Goal: Task Accomplishment & Management: Complete application form

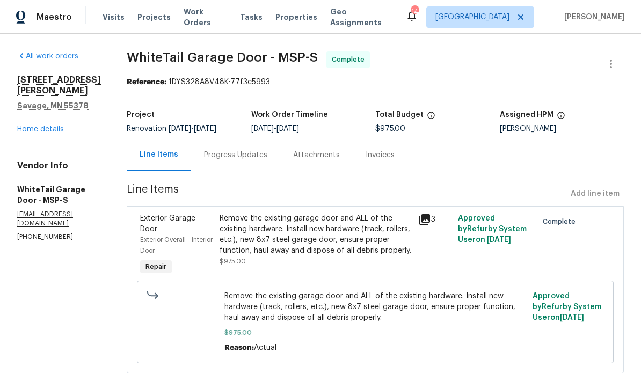
click at [28, 126] on link "Home details" at bounding box center [40, 130] width 47 height 8
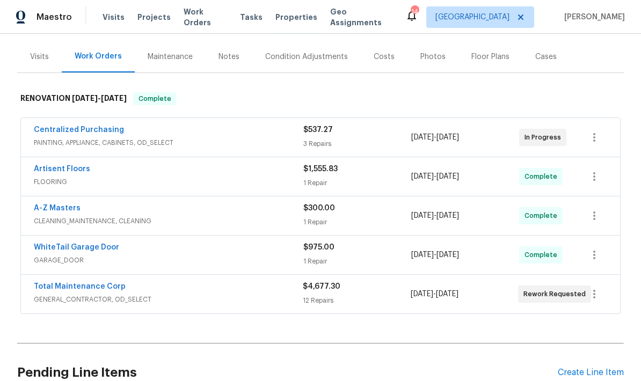
scroll to position [137, 0]
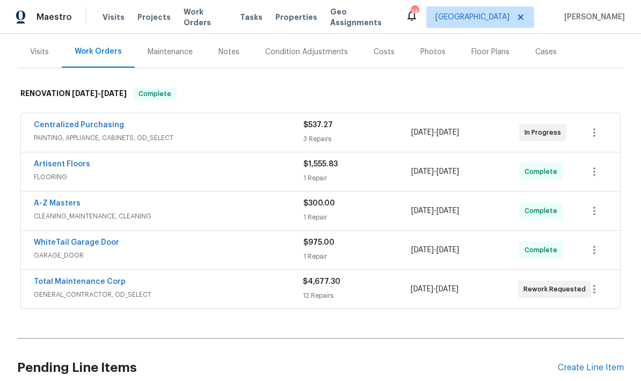
click at [59, 278] on link "Total Maintenance Corp" at bounding box center [80, 282] width 92 height 8
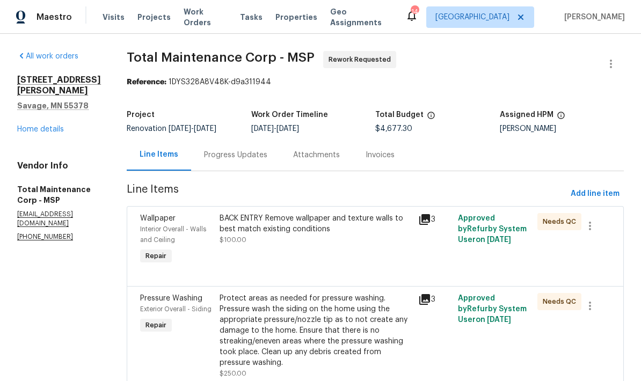
click at [204, 158] on div "Progress Updates" at bounding box center [235, 155] width 63 height 11
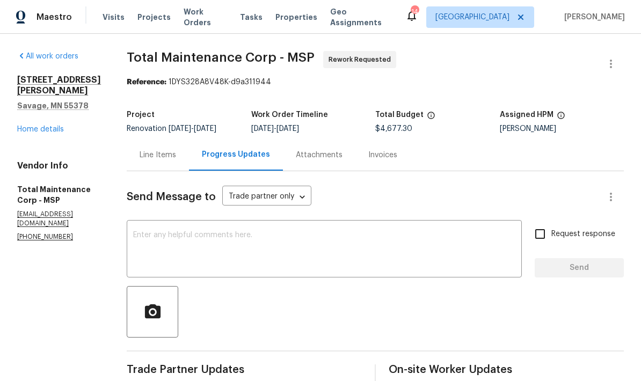
click at [26, 133] on link "Home details" at bounding box center [40, 130] width 47 height 8
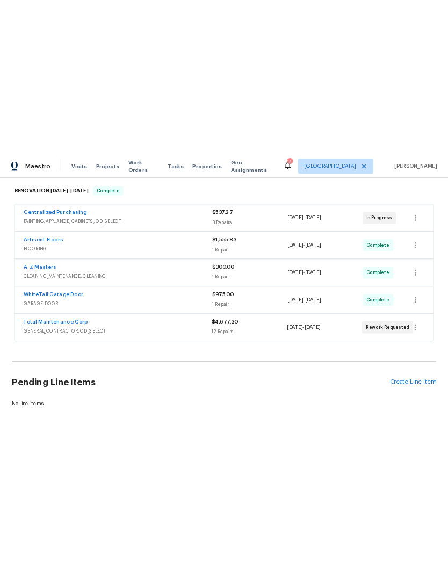
scroll to position [179, 0]
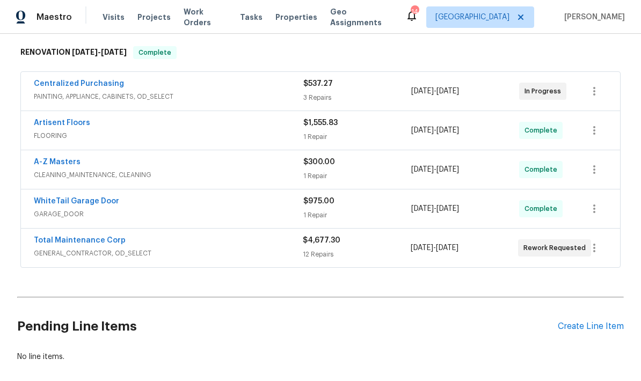
click at [67, 237] on link "Total Maintenance Corp" at bounding box center [80, 241] width 92 height 8
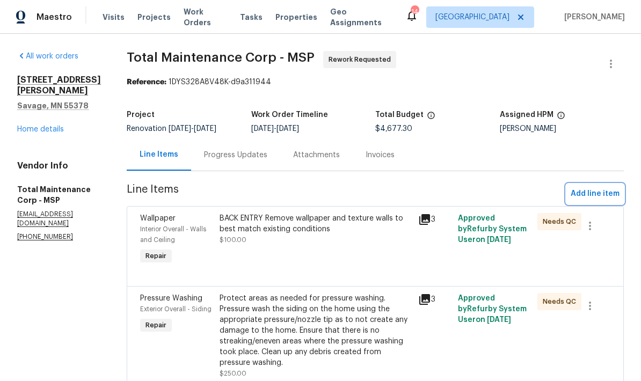
click at [592, 198] on span "Add line item" at bounding box center [595, 193] width 49 height 13
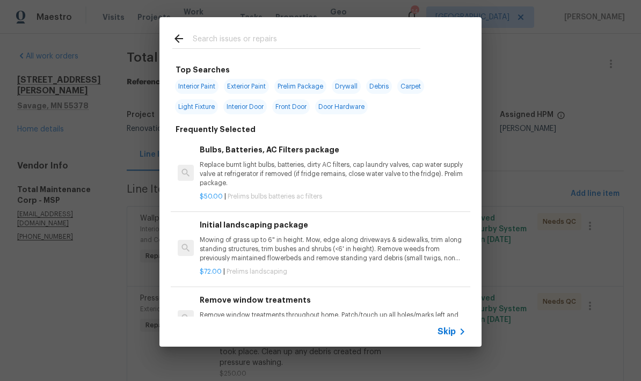
click at [185, 86] on span "Interior Paint" at bounding box center [196, 86] width 43 height 15
type input "Interior Paint"
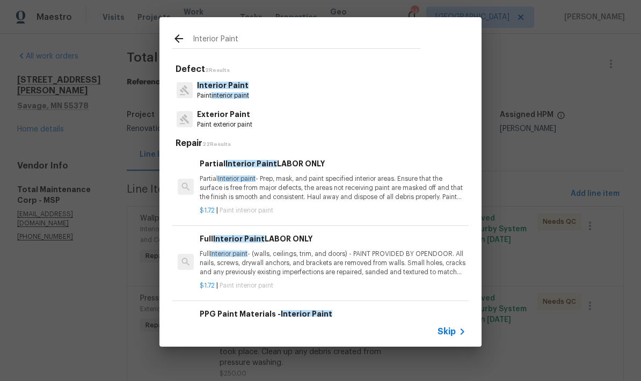
click at [191, 89] on div at bounding box center [185, 90] width 16 height 16
click at [219, 182] on p "Partial Interior paint - Prep, mask, and paint specified interior areas. Ensure…" at bounding box center [333, 188] width 266 height 27
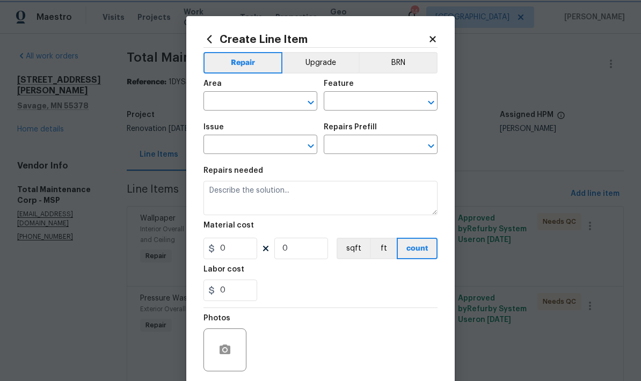
type input "Overall Paint"
type input "Interior Paint"
type input "Partial Interior Paint LABOR ONLY $1.72"
type textarea "Partial Interior paint - Prep, mask, and paint specified interior areas. Ensure…"
type input "1.72"
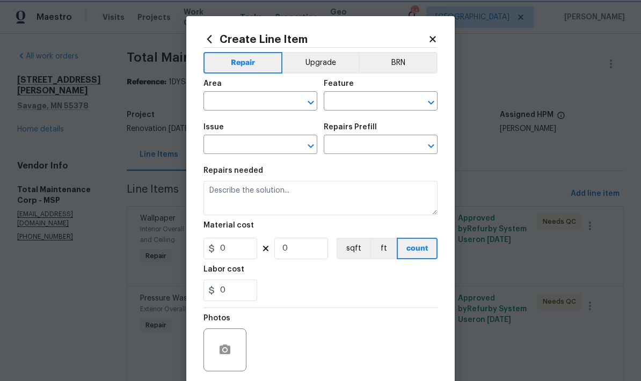
type input "1"
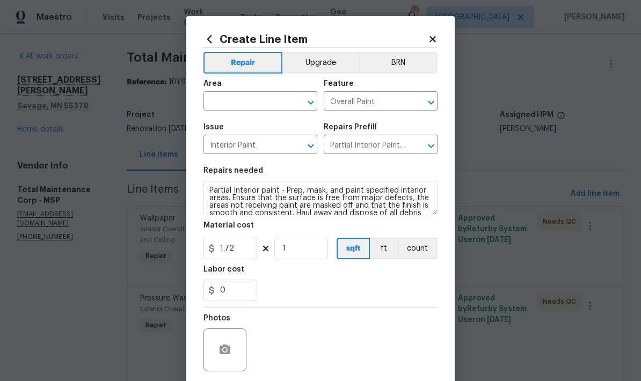
click at [436, 37] on icon at bounding box center [433, 39] width 6 height 6
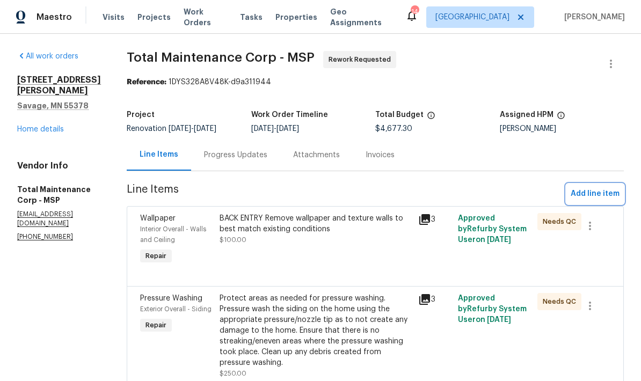
click at [589, 198] on span "Add line item" at bounding box center [595, 193] width 49 height 13
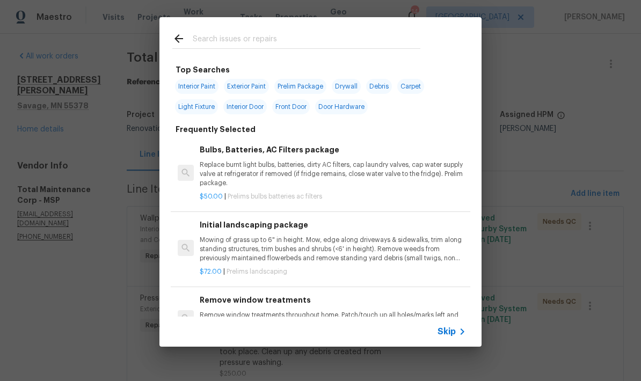
click at [201, 35] on input "text" at bounding box center [307, 40] width 228 height 16
type input "Cabinet"
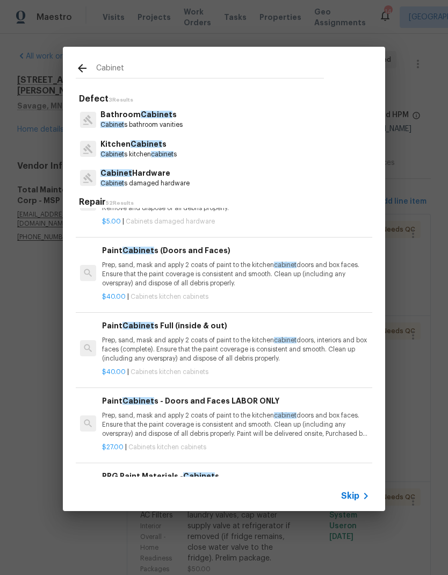
scroll to position [969, 1]
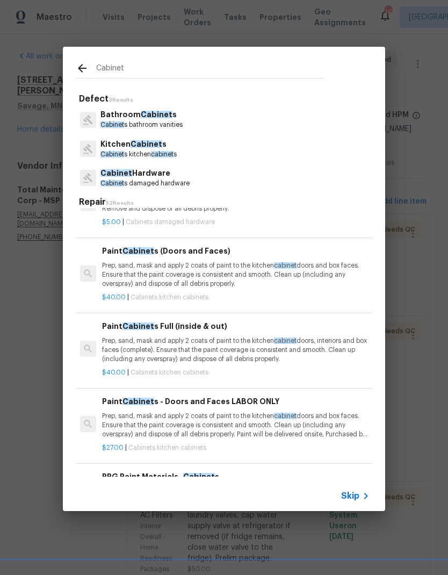
click at [131, 261] on p "Prep, sand, mask and apply 2 coats of paint to the kitchen cabinet doors and bo…" at bounding box center [235, 274] width 266 height 27
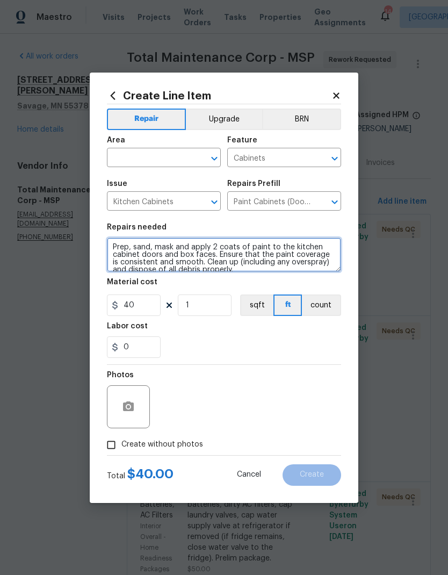
click at [108, 245] on textarea "Prep, sand, mask and apply 2 coats of paint to the kitchen cabinet doors and bo…" at bounding box center [224, 254] width 234 height 34
click at [172, 271] on textarea "KITCHEN. Prep, sand, mask and apply 2 coats of paint to the kitchen cabinet doo…" at bounding box center [224, 254] width 234 height 34
type textarea "KITCHEN. Prep, sand, mask and apply 2 coats of paint to the kitchen cabinet doo…"
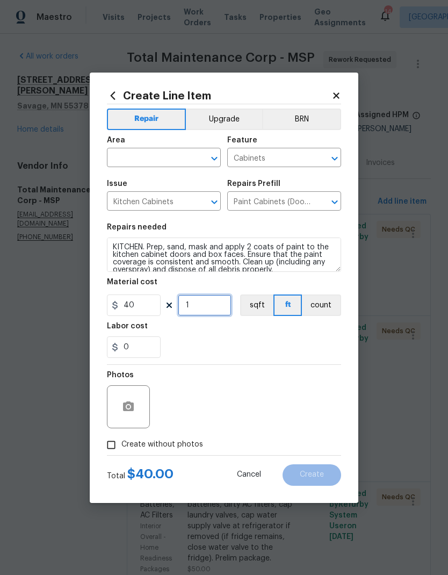
click at [195, 309] on input "1" at bounding box center [205, 304] width 54 height 21
type input "30"
click at [182, 348] on div "0" at bounding box center [224, 346] width 234 height 21
click at [108, 381] on input "Create without photos" at bounding box center [111, 444] width 20 height 20
checkbox input "true"
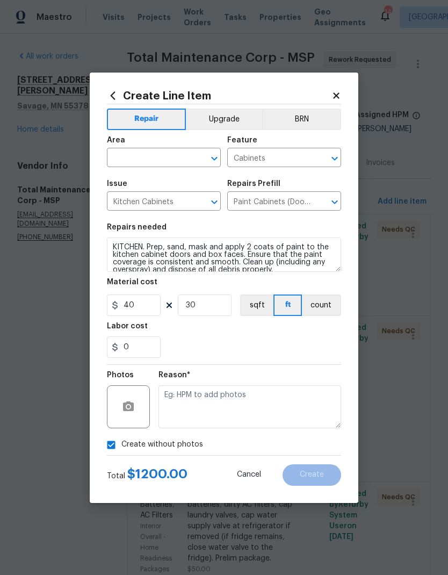
click at [209, 119] on button "Upgrade" at bounding box center [224, 118] width 77 height 21
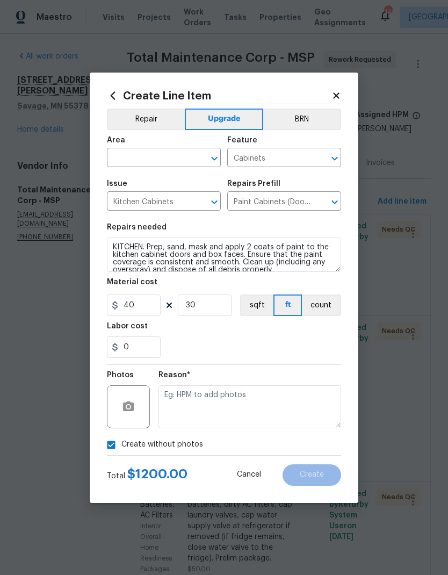
click at [123, 163] on input "text" at bounding box center [149, 158] width 84 height 17
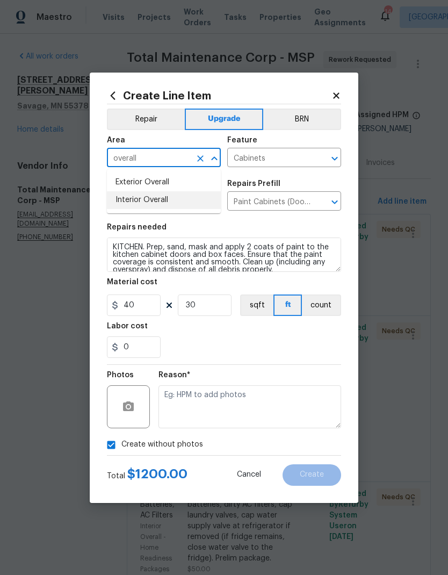
click at [126, 199] on li "Interior Overall" at bounding box center [164, 200] width 114 height 18
type input "Interior Overall"
click at [280, 223] on section "Repairs needed KITCHEN. Prep, sand, mask and apply 2 coats of paint to the kitc…" at bounding box center [224, 290] width 234 height 147
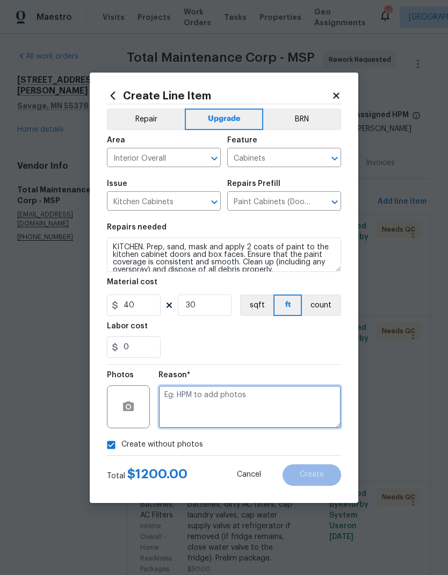
click at [173, 381] on textarea at bounding box center [249, 406] width 183 height 43
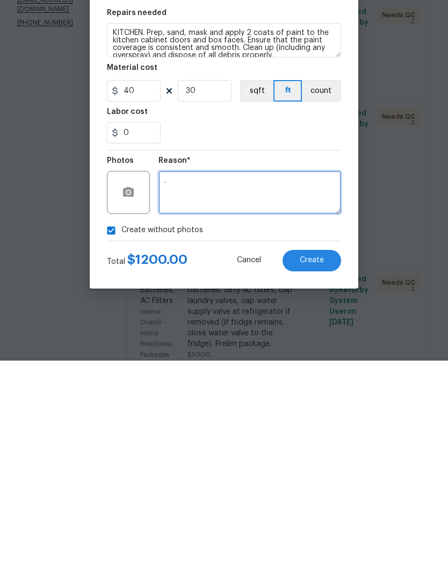
type textarea "."
click at [307, 381] on span "Create" at bounding box center [312, 474] width 24 height 8
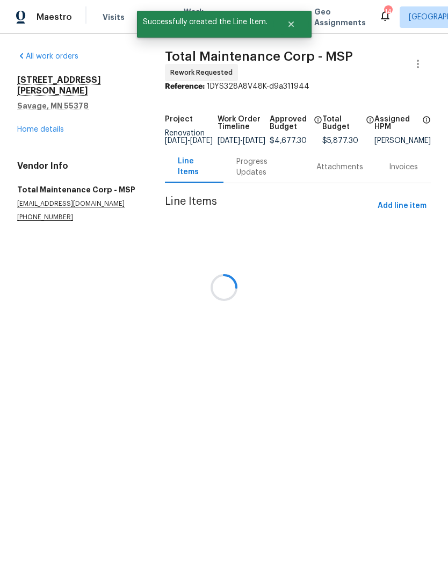
scroll to position [0, 0]
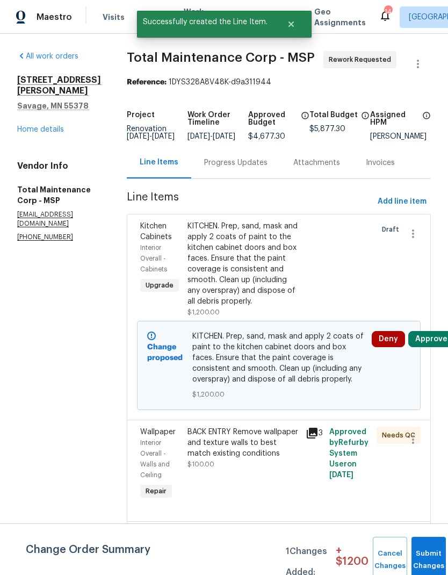
click at [394, 207] on span "Add line item" at bounding box center [402, 201] width 49 height 13
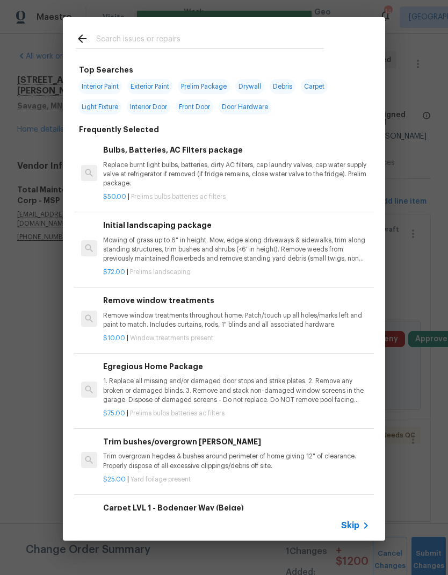
click at [93, 92] on span "Interior Paint" at bounding box center [99, 86] width 43 height 15
type input "Interior Paint"
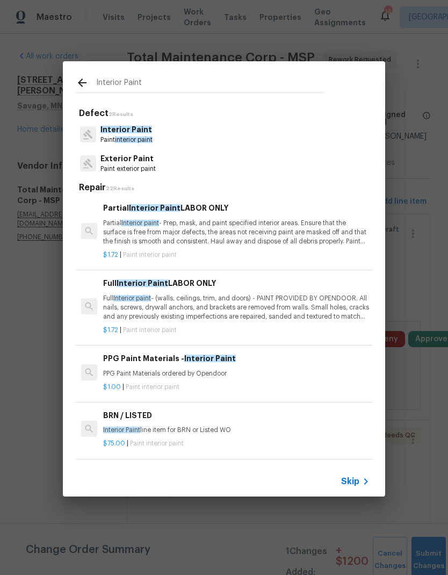
click at [108, 238] on p "Partial Interior paint - Prep, mask, and paint specified interior areas. Ensure…" at bounding box center [236, 232] width 266 height 27
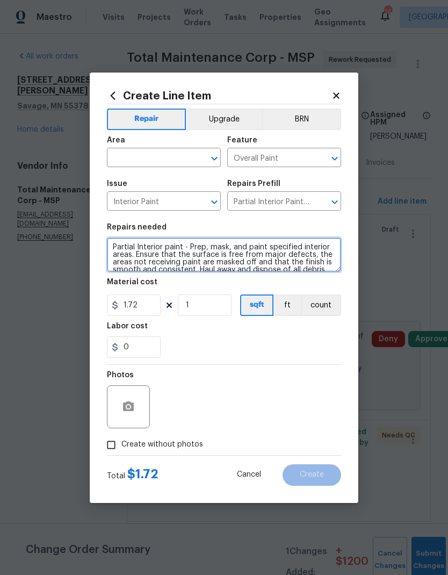
click at [110, 248] on textarea "Partial Interior paint - Prep, mask, and paint specified interior areas. Ensure…" at bounding box center [224, 254] width 234 height 34
type textarea "KICHEN—baseboard and Partial Interior paint - Prep, mask, and paint specified i…"
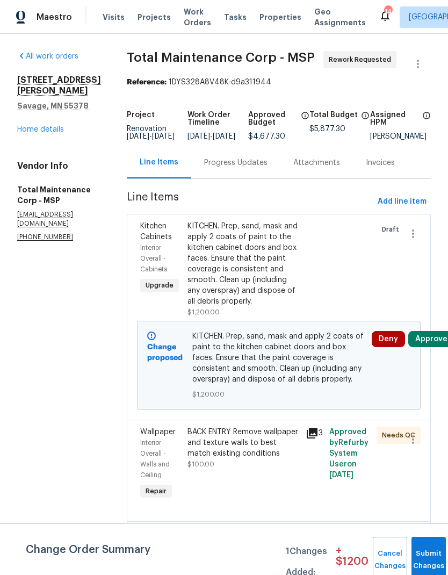
click at [424, 347] on button "Approve" at bounding box center [431, 339] width 46 height 16
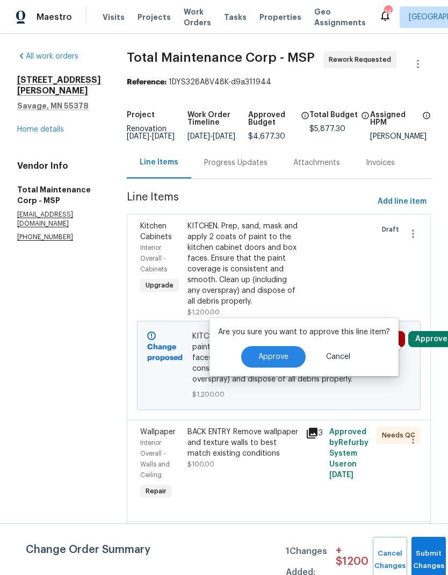
click at [256, 362] on button "Approve" at bounding box center [273, 356] width 64 height 21
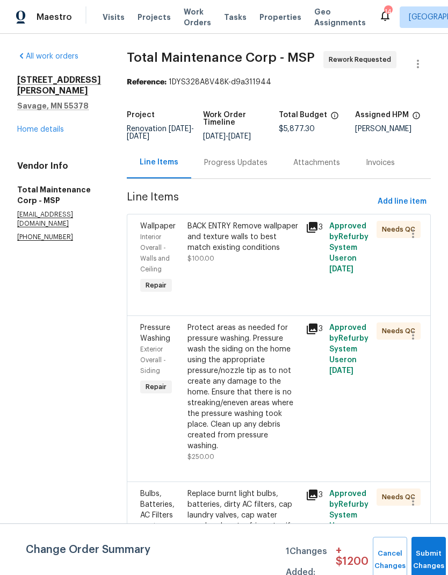
click at [140, 163] on div "Line Items" at bounding box center [159, 162] width 39 height 11
click at [397, 204] on span "Add line item" at bounding box center [402, 201] width 49 height 13
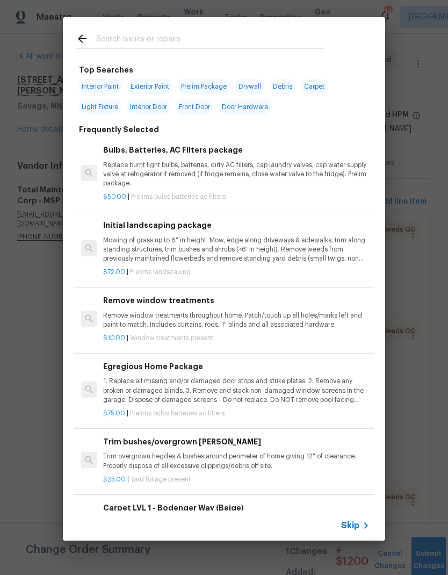
click at [93, 88] on span "Interior Paint" at bounding box center [99, 86] width 43 height 15
type input "Interior Paint"
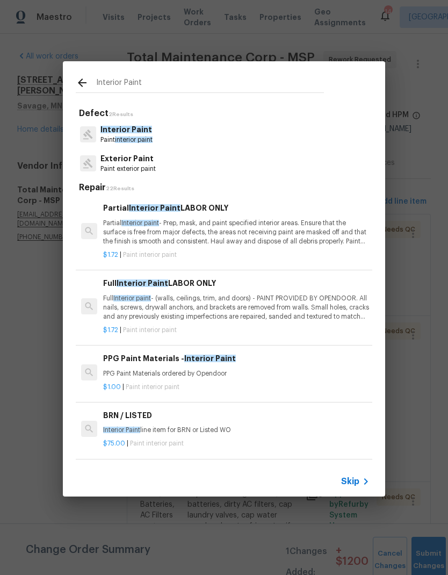
click at [182, 232] on p "Partial Interior paint - Prep, mask, and paint specified interior areas. Ensure…" at bounding box center [236, 232] width 266 height 27
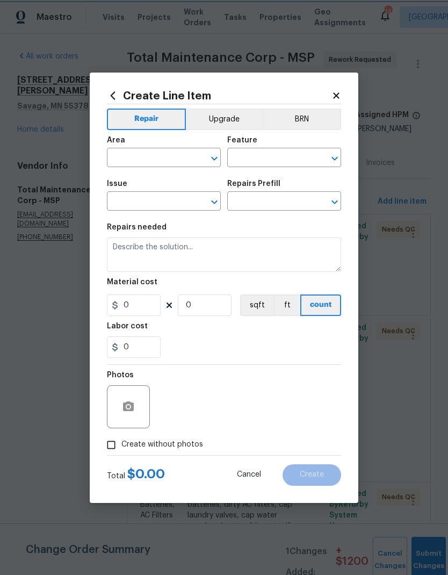
type input "Overall Paint"
type input "Interior Paint"
type textarea "Partial Interior paint - Prep, mask, and paint specified interior areas. Ensure…"
type input "1"
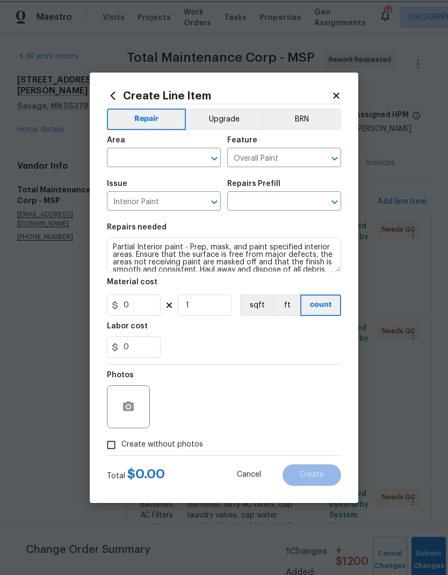
type input "Partial Interior Paint LABOR ONLY $1.72"
type input "1.72"
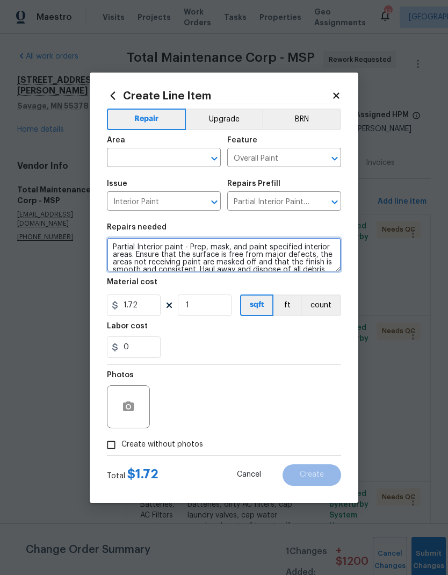
click at [113, 245] on textarea "Partial Interior paint - Prep, mask, and paint specified interior areas. Ensure…" at bounding box center [224, 254] width 234 height 34
click at [146, 246] on textarea "KITCHEN. window and baseboards. Partial Interior paint - Prep, mask, and paint …" at bounding box center [224, 254] width 234 height 34
type textarea "KITCHEN.paint window and baseboards. Partial Interior paint - Prep, mask, and p…"
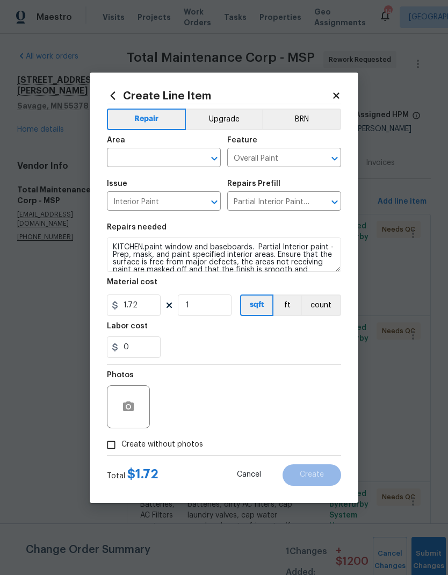
click at [125, 157] on input "text" at bounding box center [149, 158] width 84 height 17
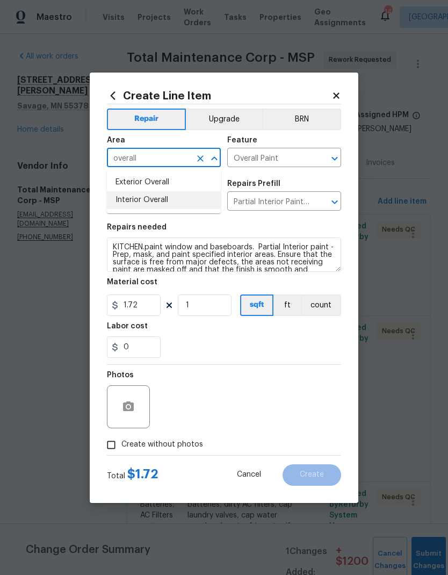
click at [125, 206] on li "Interior Overall" at bounding box center [164, 200] width 114 height 18
type input "Interior Overall"
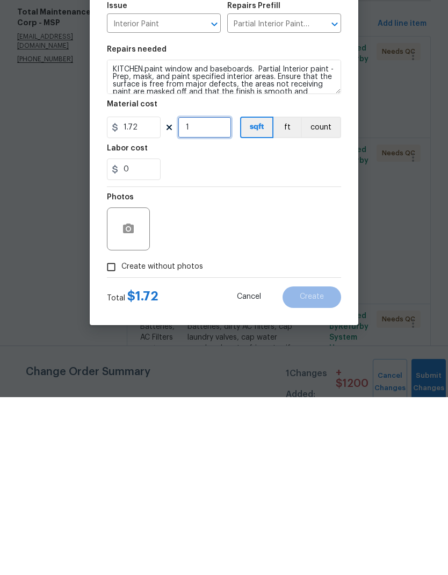
click at [198, 294] on input "1" at bounding box center [205, 304] width 54 height 21
type input "125"
click at [216, 365] on div "Photos" at bounding box center [224, 400] width 234 height 70
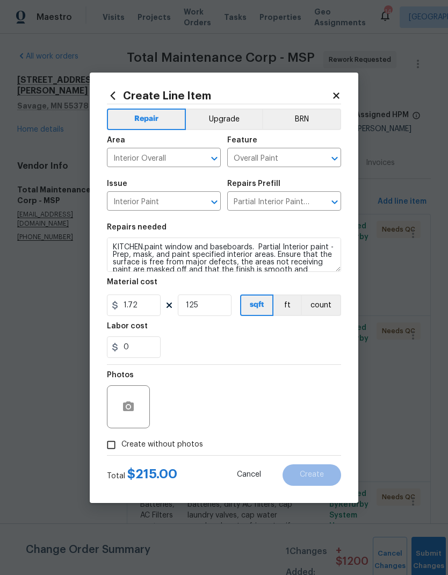
click at [112, 381] on input "Create without photos" at bounding box center [111, 444] width 20 height 20
checkbox input "true"
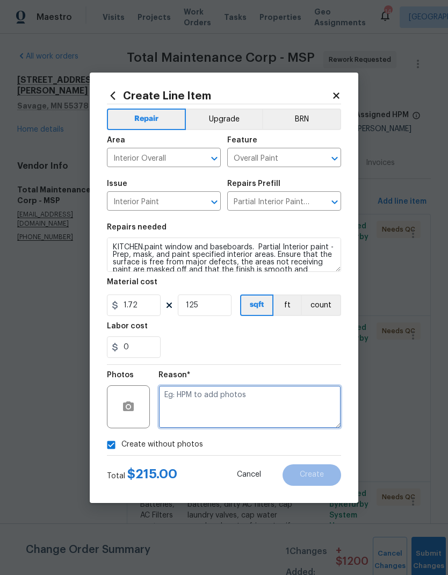
click at [184, 381] on textarea at bounding box center [249, 406] width 183 height 43
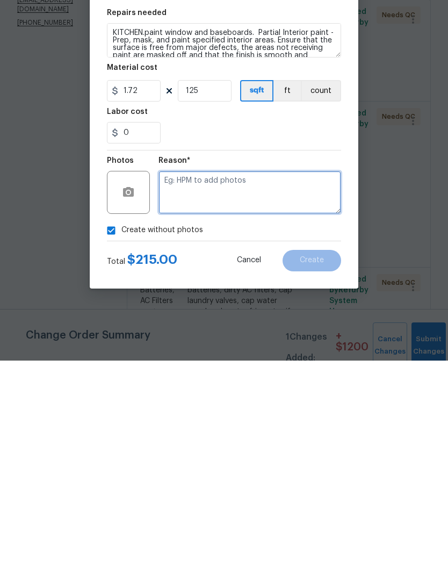
type textarea "."
click at [128, 381] on button "button" at bounding box center [128, 407] width 26 height 26
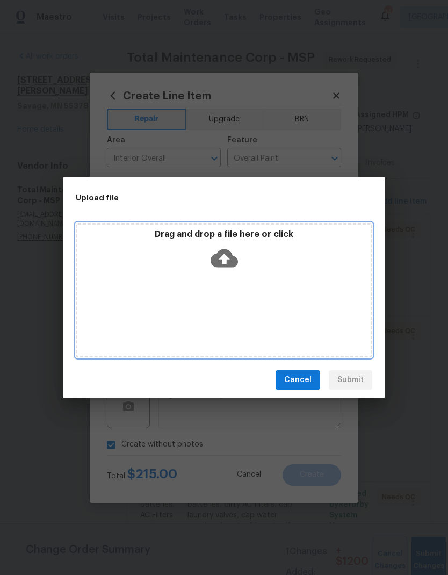
click at [170, 285] on div "Drag and drop a file here or click" at bounding box center [224, 290] width 296 height 134
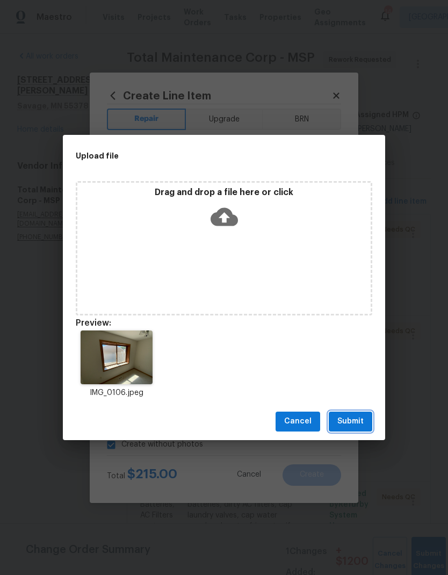
click at [351, 381] on span "Submit" at bounding box center [350, 421] width 26 height 13
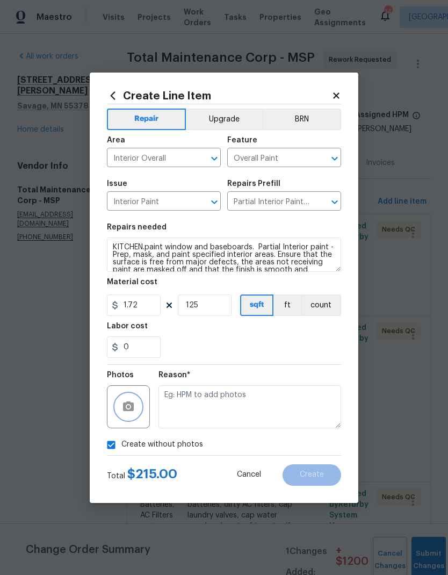
checkbox input "false"
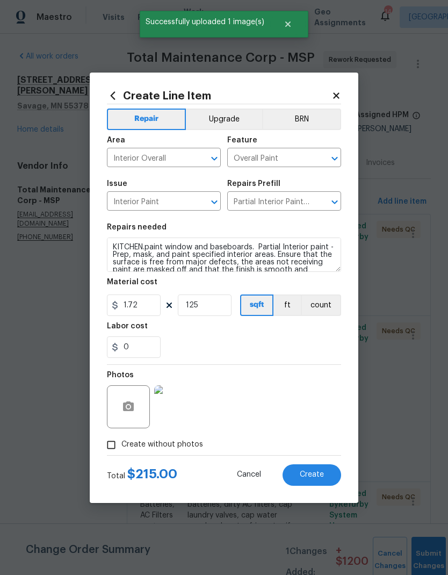
click at [302, 381] on span "Create" at bounding box center [312, 474] width 24 height 8
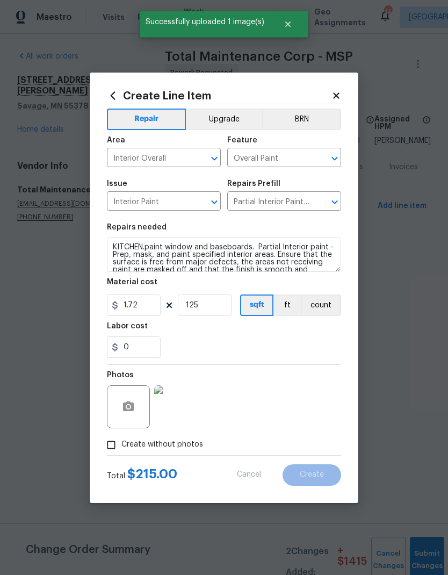
scroll to position [0, 0]
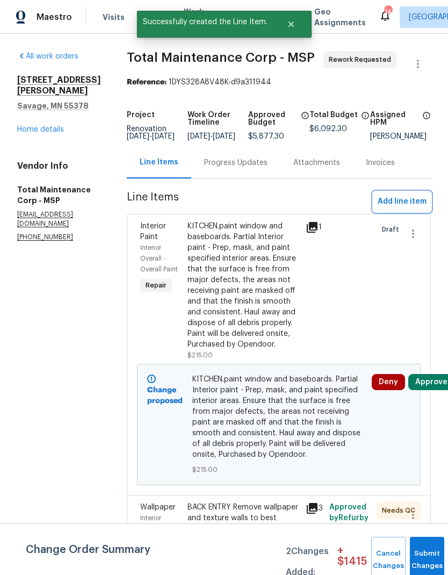
click at [396, 208] on span "Add line item" at bounding box center [402, 201] width 49 height 13
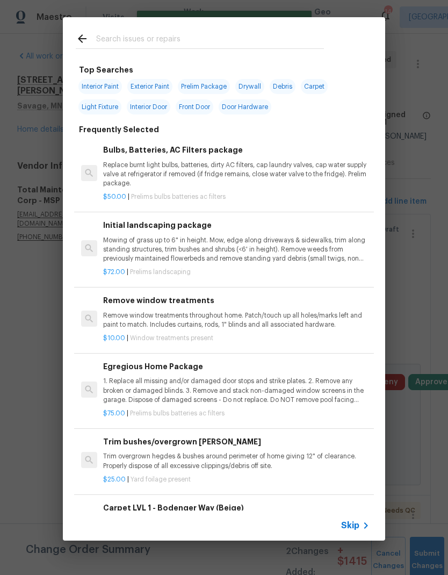
click at [107, 48] on input "text" at bounding box center [210, 40] width 228 height 16
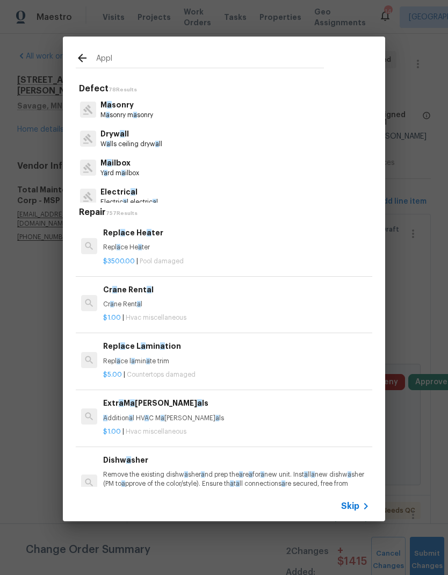
type input "Appli"
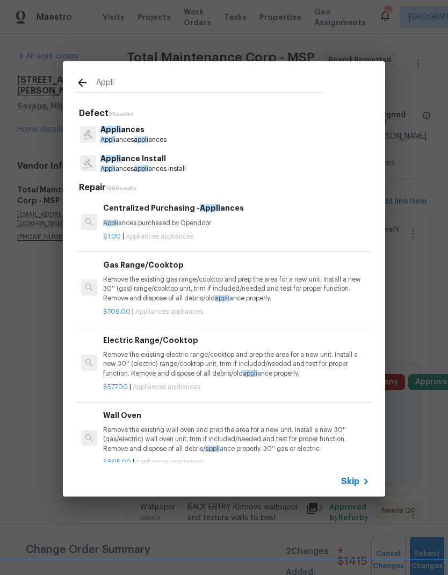
click at [114, 166] on span "Appli" at bounding box center [107, 168] width 15 height 6
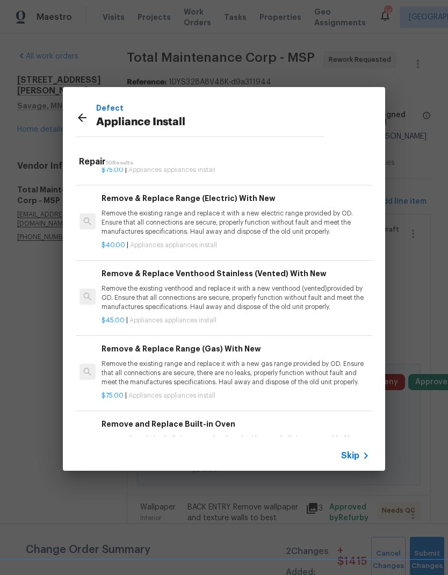
scroll to position [285, 2]
click at [132, 221] on p "Remove the existing range and replace it with a new electric range provided by …" at bounding box center [234, 221] width 266 height 27
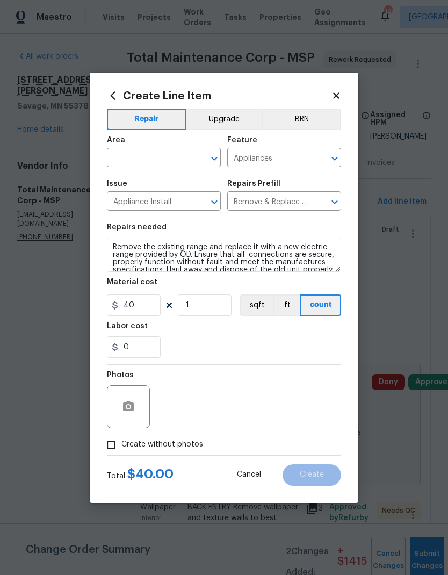
click at [133, 164] on input "text" at bounding box center [149, 158] width 84 height 17
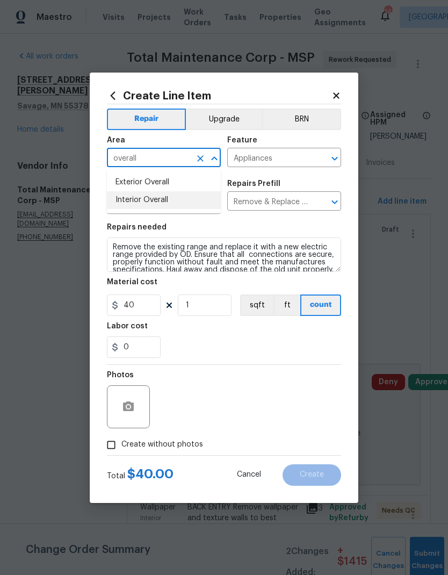
click at [129, 204] on li "Interior Overall" at bounding box center [164, 200] width 114 height 18
type input "Interior Overall"
click at [90, 270] on div "Create Line Item Repair Upgrade BRN Area Interior Overall ​ Feature Appliances …" at bounding box center [224, 287] width 269 height 430
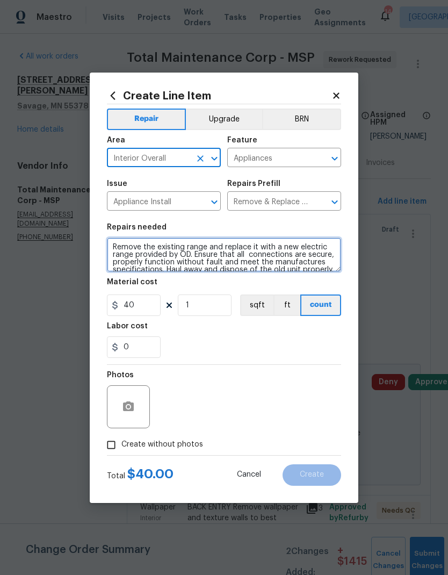
click at [112, 243] on textarea "Remove the existing range and replace it with a new electric range provided by …" at bounding box center [224, 254] width 234 height 34
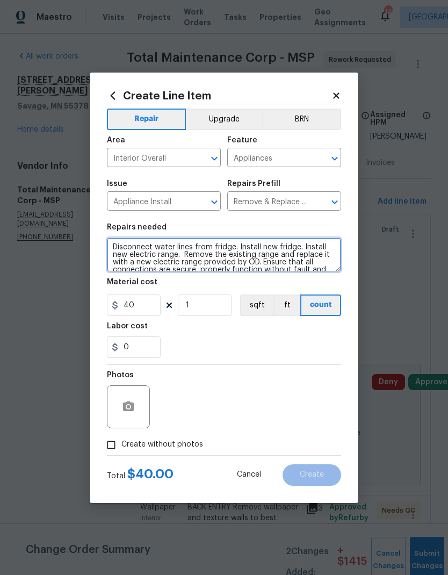
type textarea "Disconnect water lines from fridge. Install new fridge. Install new electric ra…"
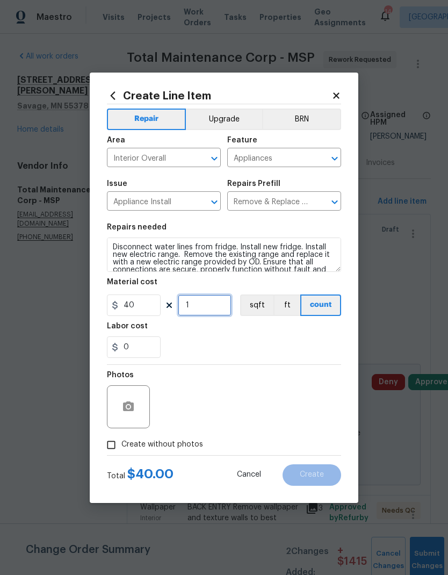
click at [204, 307] on input "1" at bounding box center [205, 304] width 54 height 21
type input "2"
click at [121, 381] on button "button" at bounding box center [128, 407] width 26 height 26
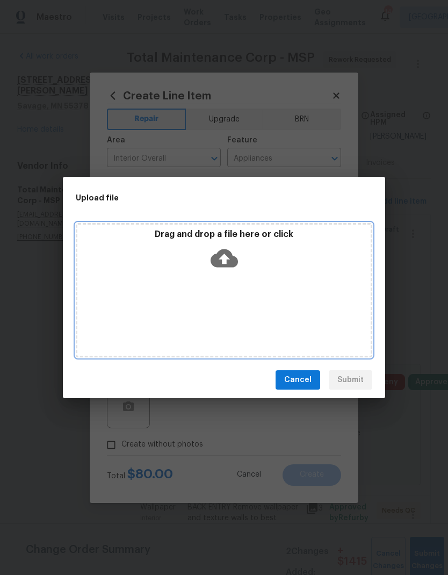
click at [248, 285] on div "Drag and drop a file here or click" at bounding box center [224, 290] width 296 height 134
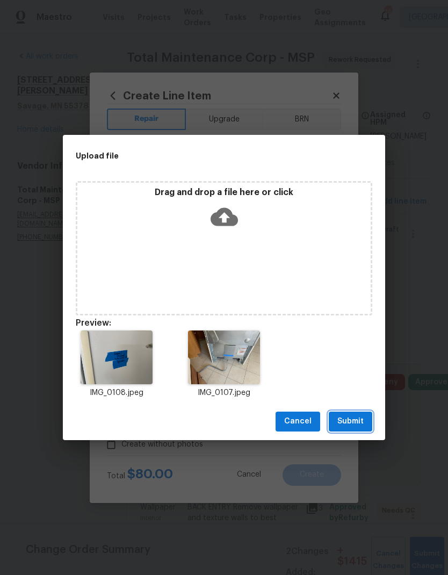
click at [350, 381] on span "Submit" at bounding box center [350, 421] width 26 height 13
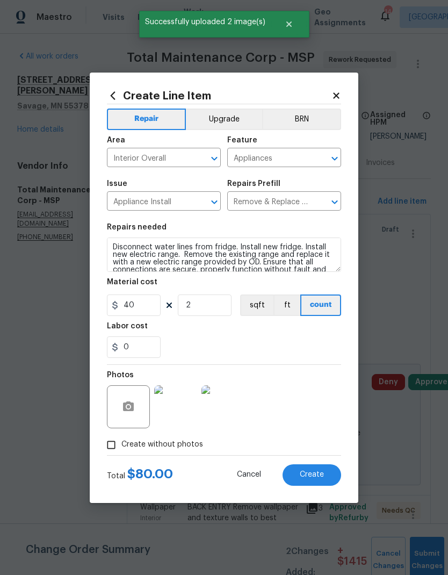
click at [301, 381] on span "Create" at bounding box center [312, 474] width 24 height 8
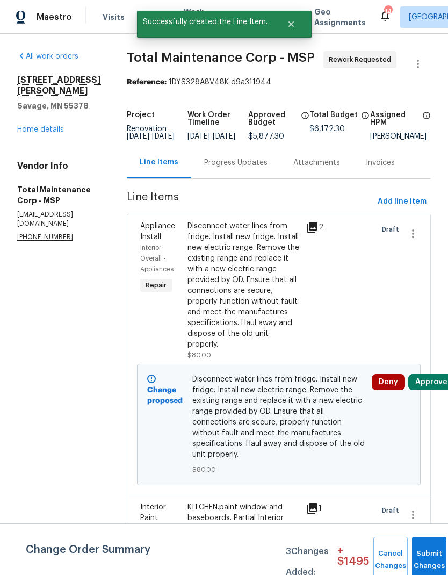
click at [201, 290] on div "Disconnect water lines from fridge. Install new fridge. Install new electric ra…" at bounding box center [243, 285] width 112 height 129
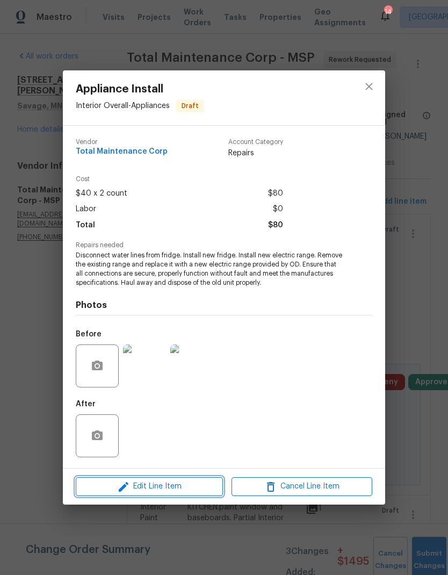
click at [144, 381] on span "Edit Line Item" at bounding box center [149, 486] width 141 height 13
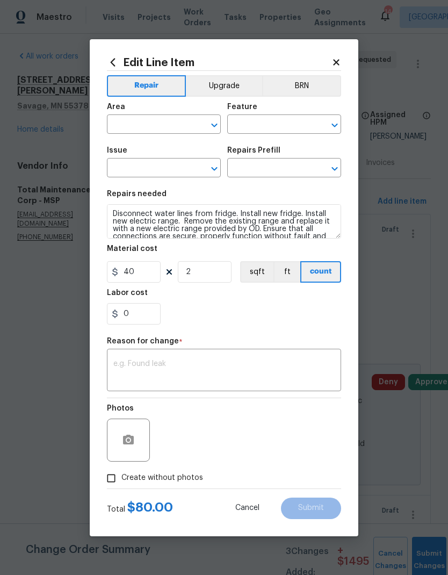
type input "Interior Overall"
type input "Appliances"
type input "Appliance Install"
type input "Remove & Replace Range (Electric) With New $40.00"
click at [223, 82] on button "Upgrade" at bounding box center [224, 85] width 77 height 21
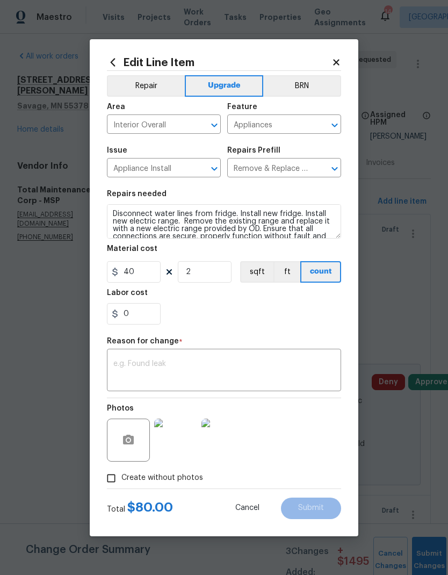
click at [116, 354] on div "x ​" at bounding box center [224, 371] width 234 height 40
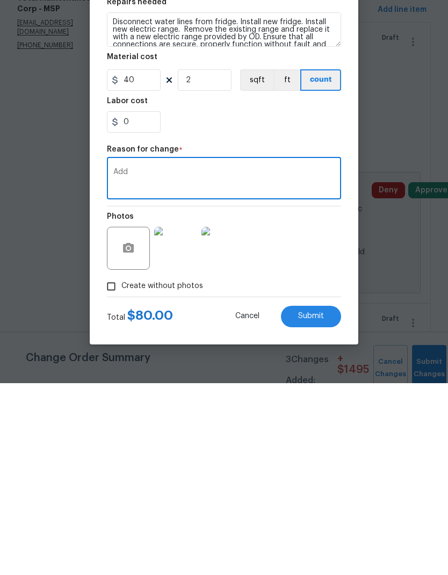
type textarea "Add"
click at [306, 381] on span "Submit" at bounding box center [311, 508] width 26 height 8
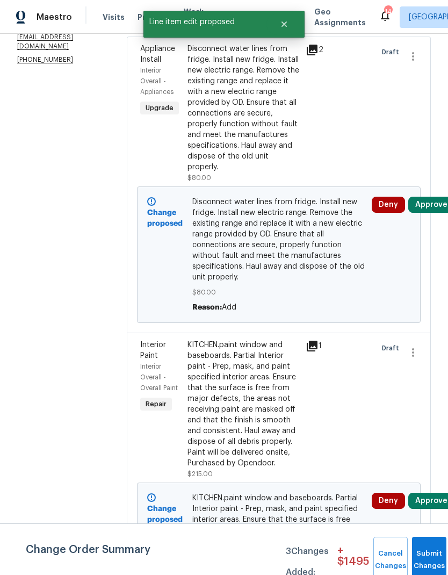
scroll to position [178, 0]
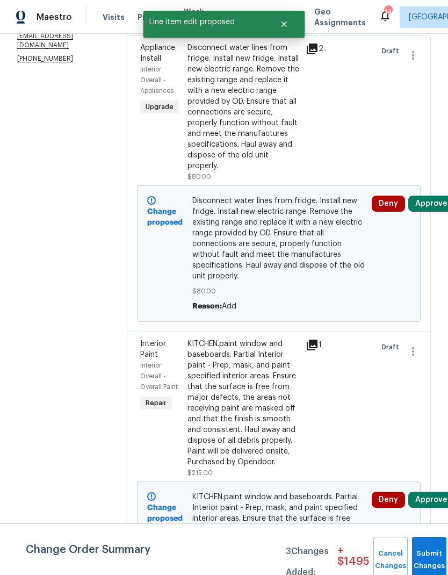
click at [195, 338] on div "KITCHEN.paint window and baseboards. Partial Interior paint - Prep, mask, and p…" at bounding box center [243, 402] width 112 height 129
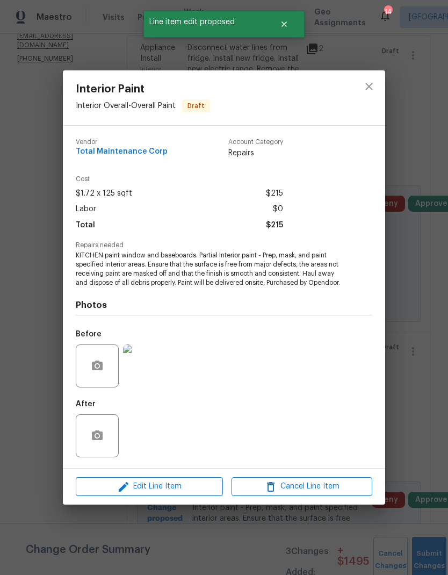
click at [156, 381] on span "Edit Line Item" at bounding box center [149, 486] width 141 height 13
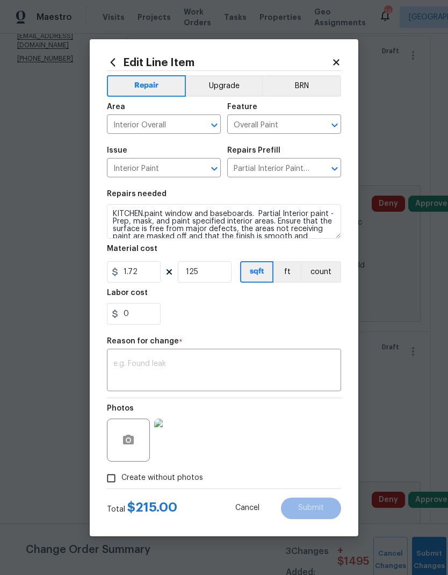
click at [215, 91] on button "Upgrade" at bounding box center [224, 85] width 77 height 21
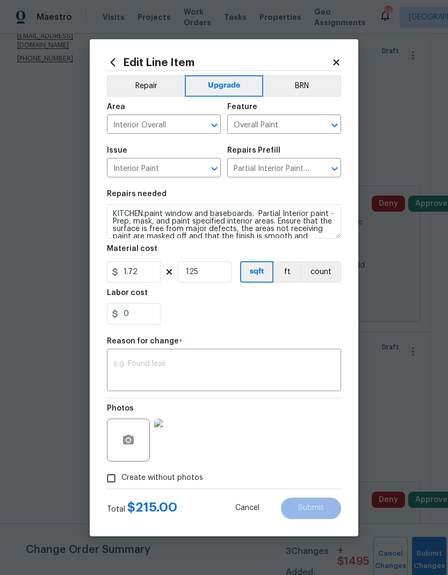
click at [131, 376] on textarea at bounding box center [223, 371] width 221 height 23
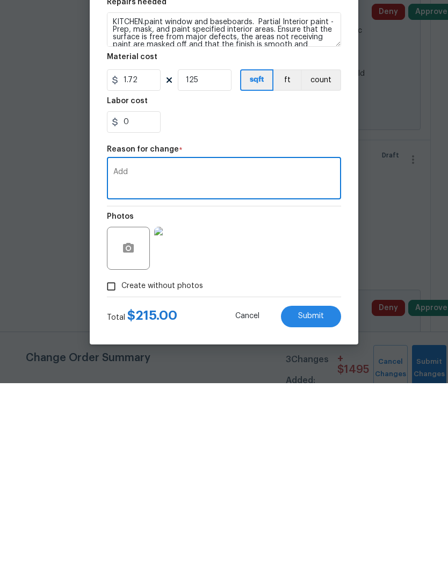
type textarea "Add"
click at [263, 381] on div "Photos" at bounding box center [224, 433] width 234 height 70
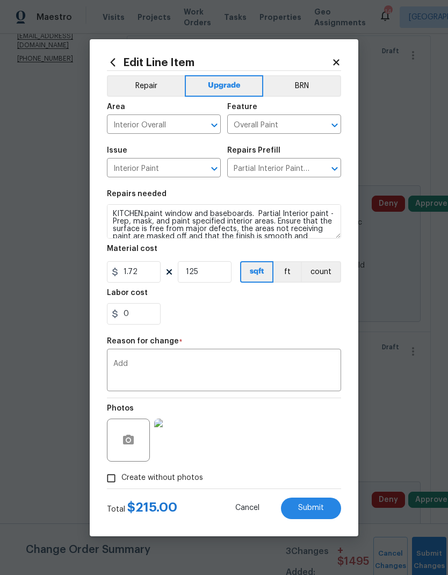
click at [302, 381] on span "Submit" at bounding box center [311, 508] width 26 height 8
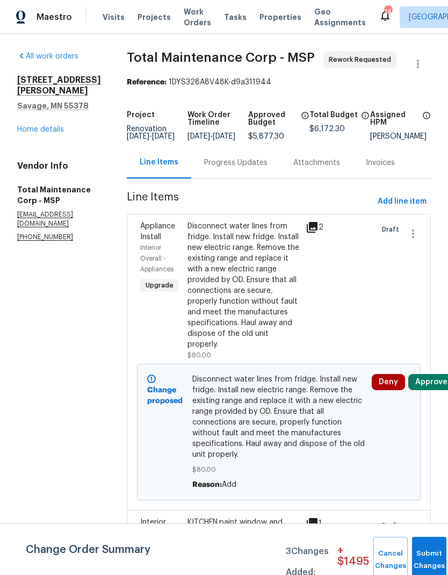
scroll to position [0, 0]
click at [393, 195] on span "Add line item" at bounding box center [402, 201] width 49 height 13
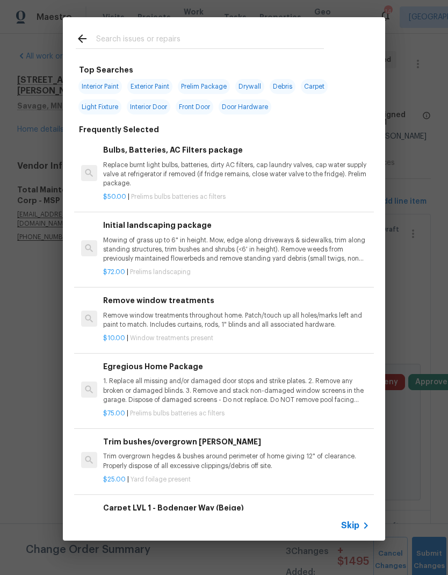
click at [124, 37] on input "text" at bounding box center [210, 40] width 228 height 16
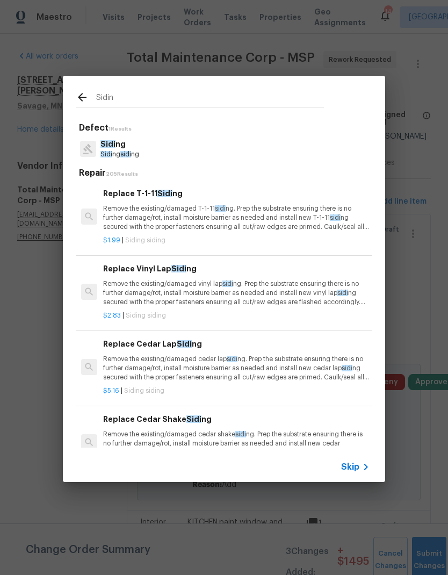
type input "Siding"
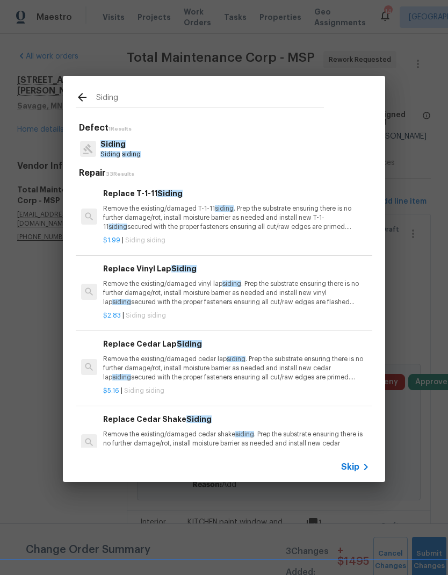
click at [113, 150] on p "Siding siding" at bounding box center [120, 154] width 40 height 9
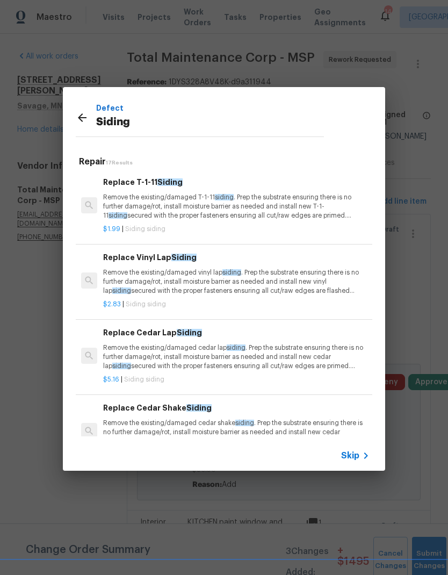
click at [123, 276] on p "Remove the existing/damaged vinyl lap siding . Prep the substrate ensuring ther…" at bounding box center [236, 281] width 266 height 27
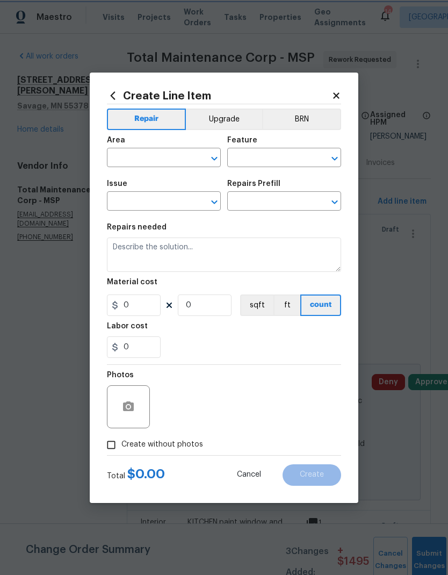
type input "Siding"
type input "Replace Vinyl Lap Siding $2.83"
type textarea "Remove the existing/damaged vinyl lap siding. Prep the substrate ensuring there…"
type input "2.83"
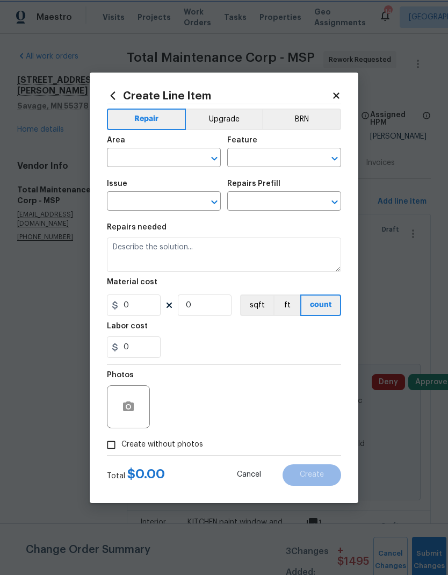
type input "1"
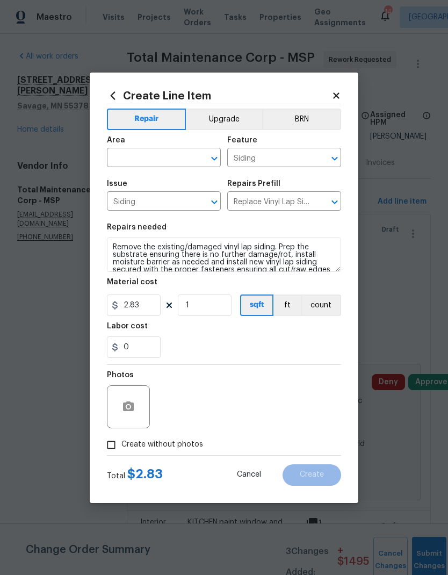
click at [125, 155] on input "text" at bounding box center [149, 158] width 84 height 17
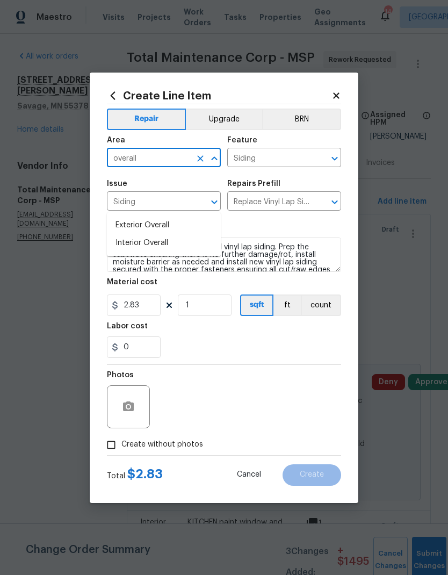
click at [128, 234] on li "Interior Overall" at bounding box center [164, 243] width 114 height 18
type input "Interior Overall"
click at [205, 157] on icon "Clear" at bounding box center [200, 158] width 11 height 11
click at [120, 160] on input "text" at bounding box center [149, 158] width 84 height 17
click at [128, 216] on li "Exterior Addition" at bounding box center [164, 225] width 114 height 18
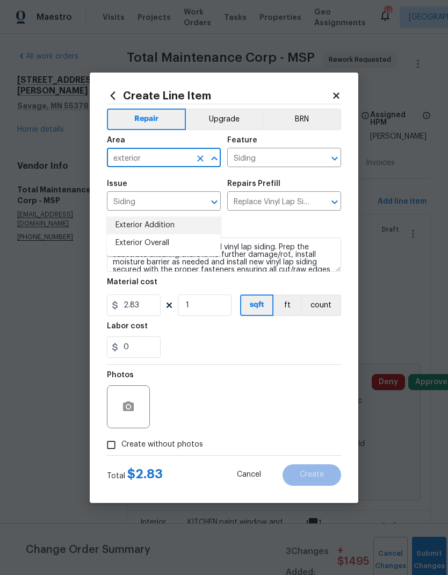
type input "Exterior Addition"
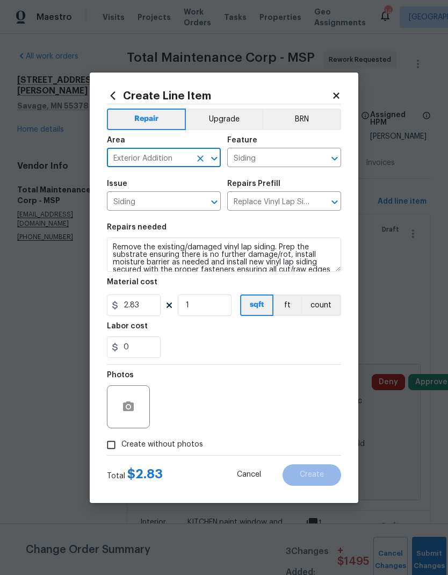
click at [197, 157] on icon "Clear" at bounding box center [200, 158] width 11 height 11
click at [125, 159] on input "text" at bounding box center [149, 158] width 84 height 17
click at [127, 234] on li "Exterior Overall" at bounding box center [164, 243] width 114 height 18
type input "Exterior Overall"
click at [108, 246] on textarea "Remove the existing/damaged vinyl lap siding. Prep the substrate ensuring there…" at bounding box center [224, 254] width 234 height 34
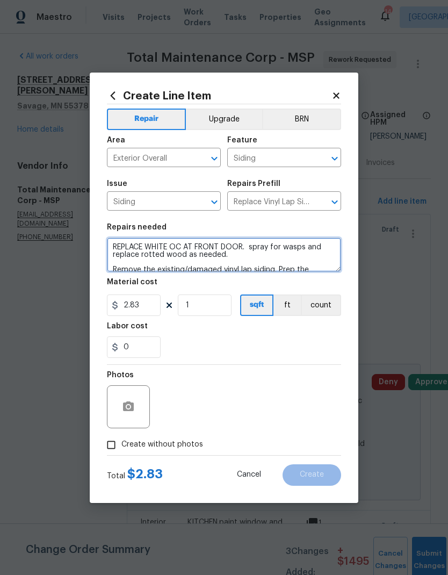
scroll to position [3, 0]
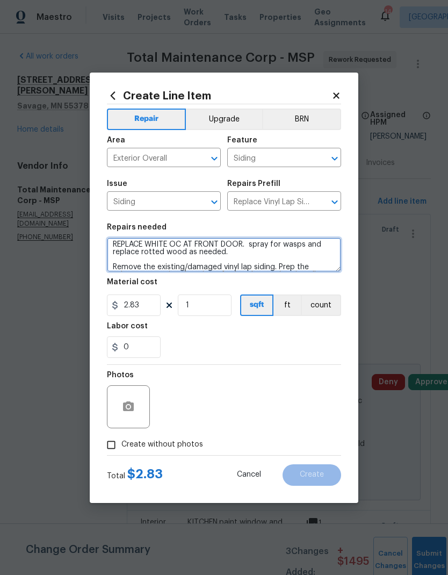
type textarea "REPLACE WHITE OC AT FRONT DOOR. spray for wasps and replace rotted wood as need…"
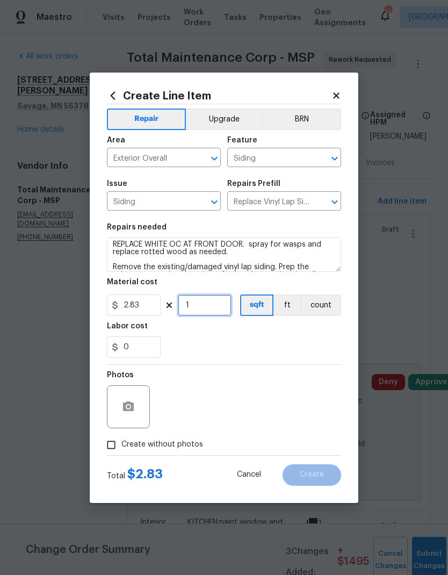
click at [198, 303] on input "1" at bounding box center [205, 304] width 54 height 21
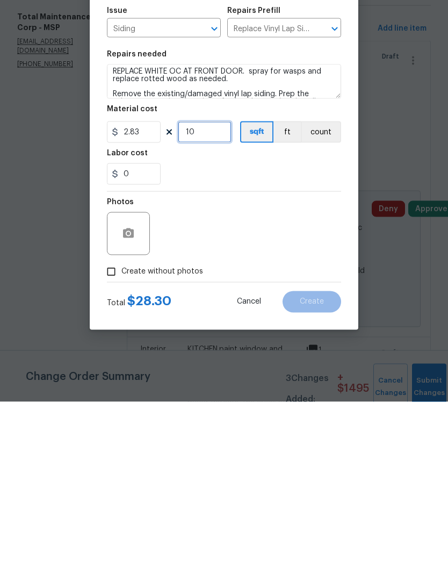
type input "10"
click at [130, 336] on input "0" at bounding box center [134, 346] width 54 height 21
click at [239, 365] on div "Photos" at bounding box center [224, 400] width 234 height 70
type input "71.7"
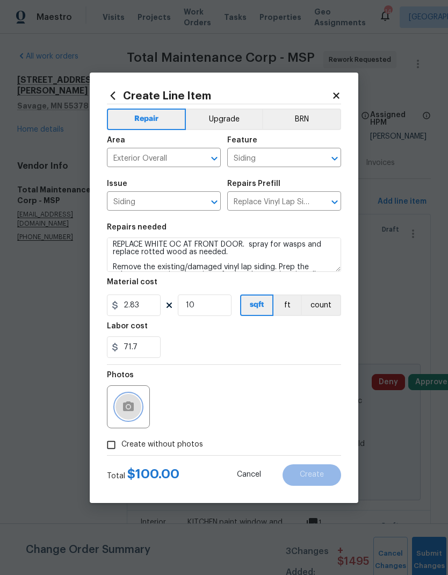
click at [118, 381] on button "button" at bounding box center [128, 407] width 26 height 26
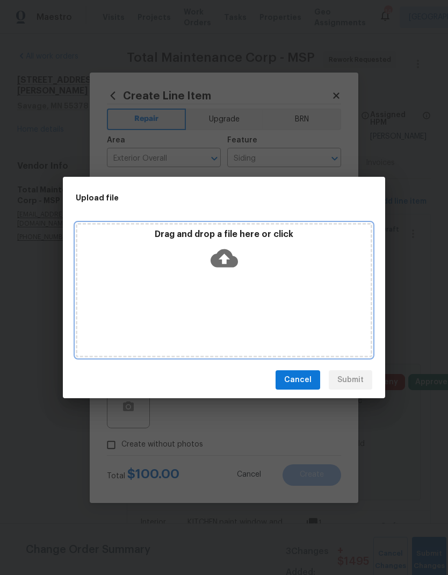
click at [242, 292] on div "Drag and drop a file here or click" at bounding box center [224, 290] width 296 height 134
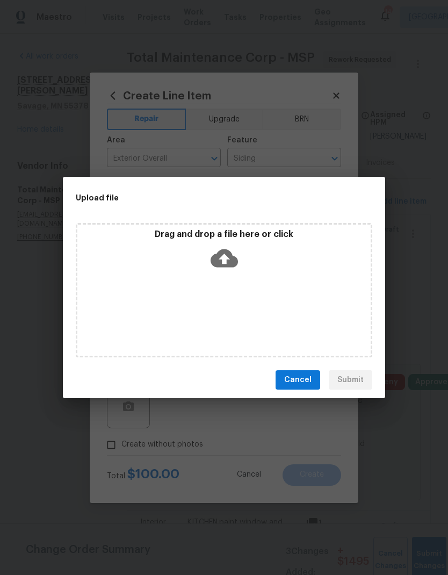
click at [285, 378] on button "Cancel" at bounding box center [297, 380] width 45 height 20
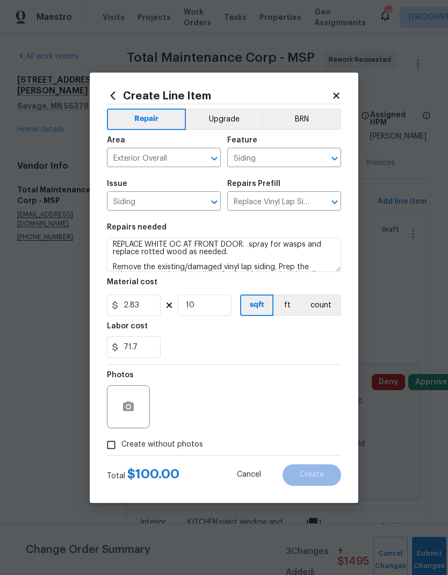
click at [106, 381] on input "Create without photos" at bounding box center [111, 444] width 20 height 20
checkbox input "true"
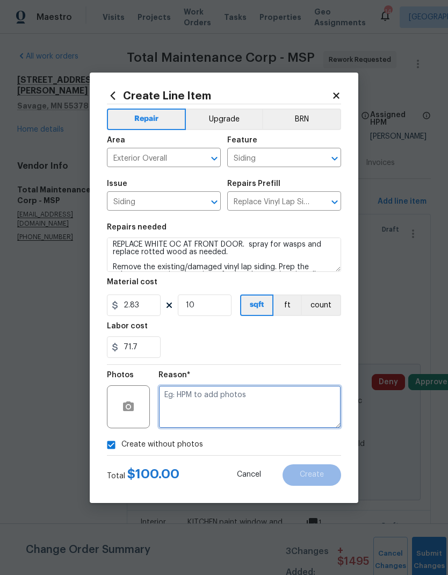
click at [180, 381] on textarea at bounding box center [249, 406] width 183 height 43
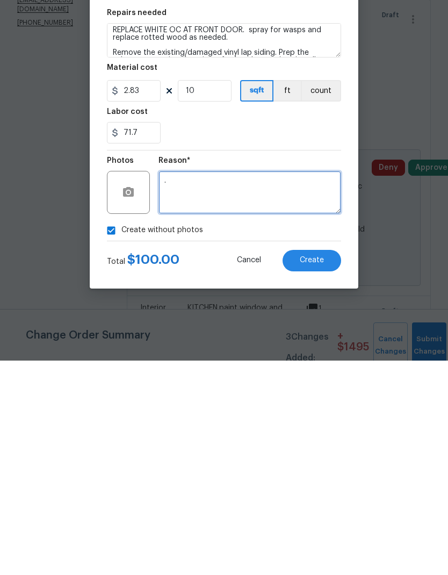
type textarea "."
click at [303, 381] on span "Create" at bounding box center [312, 474] width 24 height 8
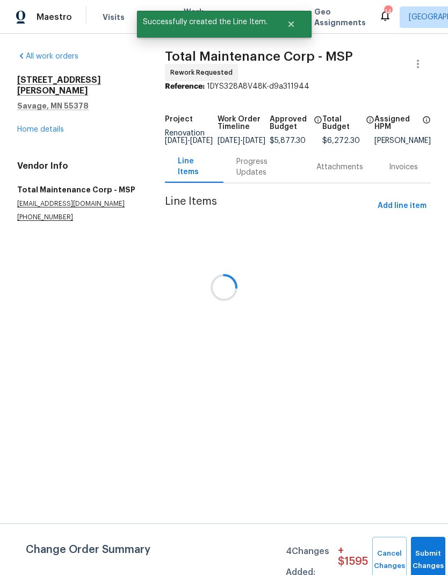
scroll to position [0, 0]
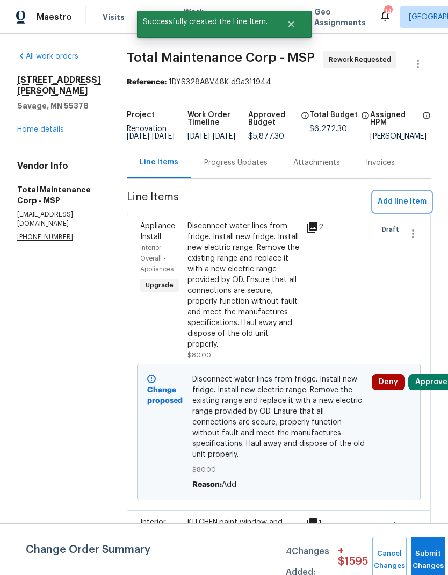
click at [388, 208] on span "Add line item" at bounding box center [402, 201] width 49 height 13
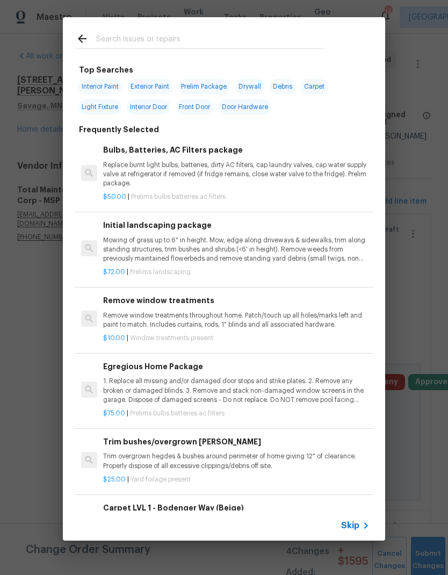
click at [91, 52] on div at bounding box center [200, 38] width 274 height 42
click at [110, 41] on input "text" at bounding box center [210, 40] width 228 height 16
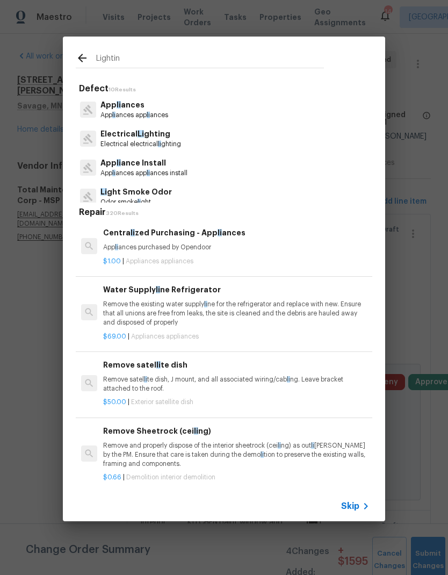
type input "Lighting"
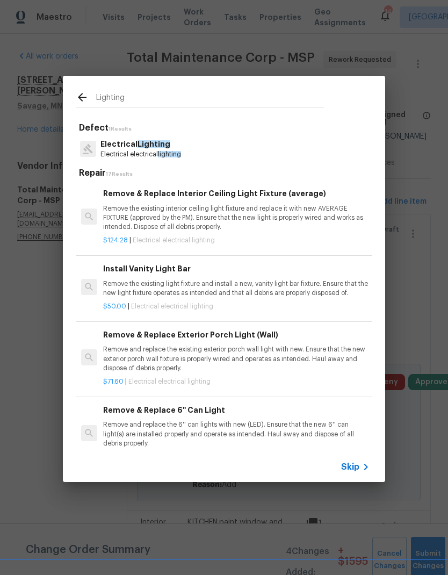
click at [115, 151] on p "Electrical electrical lighting" at bounding box center [140, 154] width 81 height 9
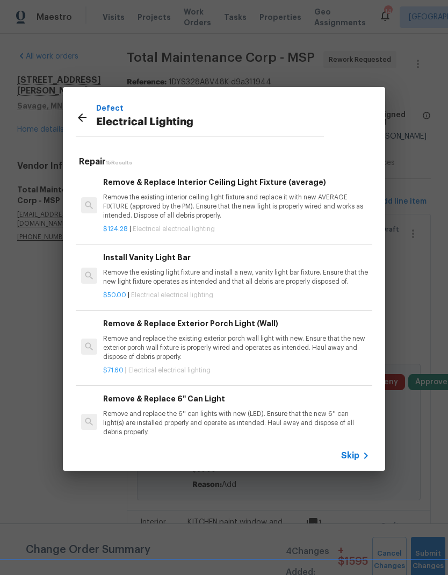
click at [104, 148] on div "Repair 15 Results Remove & Replace Interior Ceiling Light Fixture (average) Rem…" at bounding box center [224, 294] width 322 height 293
click at [134, 203] on p "Remove the existing interior ceiling light fixture and replace it with new AVER…" at bounding box center [236, 206] width 266 height 27
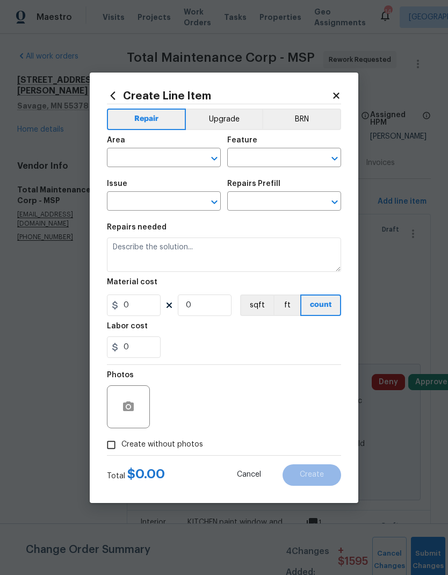
type input "Electrical Lighting"
type textarea "Remove the existing interior ceiling light fixture and replace it with new AVER…"
type input "1"
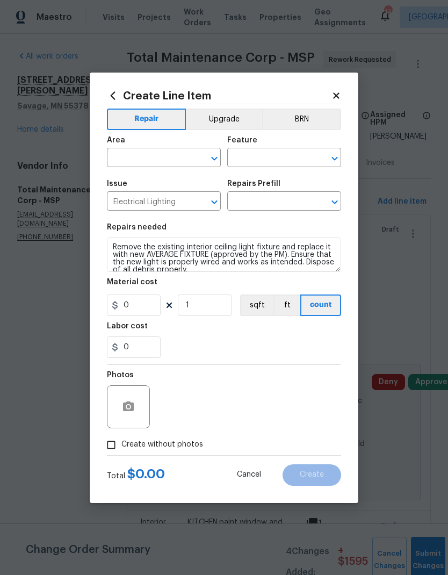
type input "Remove & Replace Interior Ceiling Light Fixture (average) $124.28"
type input "124.28"
click at [115, 154] on input "text" at bounding box center [149, 158] width 84 height 17
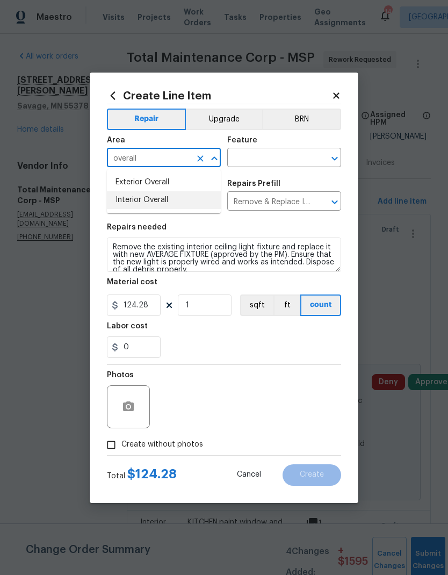
click at [123, 202] on li "Interior Overall" at bounding box center [164, 200] width 114 height 18
type input "Interior Overall"
click at [241, 159] on input "text" at bounding box center [269, 158] width 84 height 17
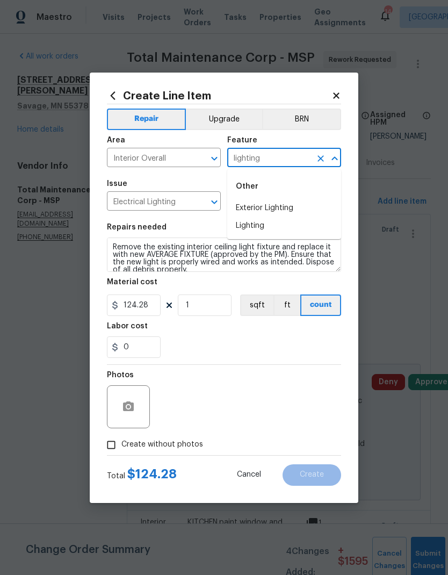
click at [243, 229] on li "Lighting" at bounding box center [284, 226] width 114 height 18
type input "Lighting"
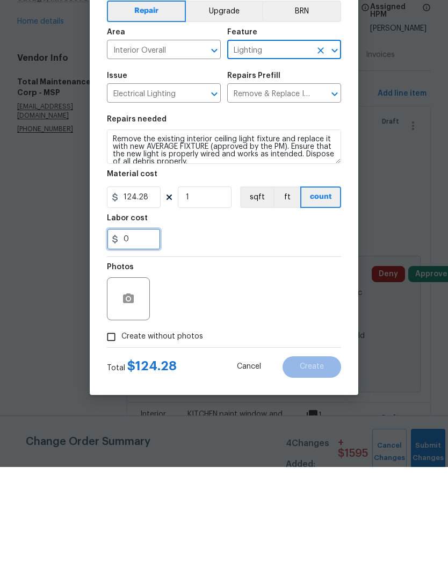
click at [137, 336] on input "0" at bounding box center [134, 346] width 54 height 21
type input "100"
click at [234, 336] on div "100" at bounding box center [224, 346] width 234 height 21
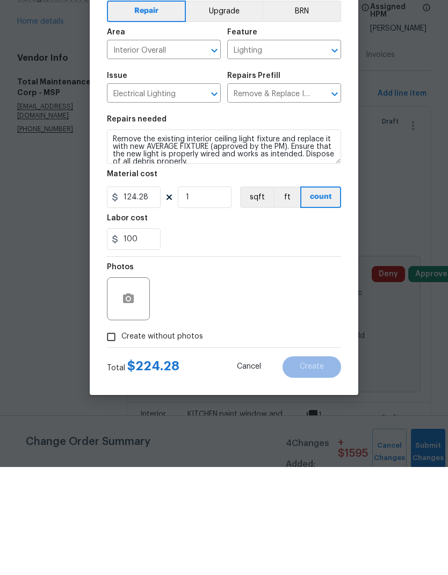
scroll to position [43, 0]
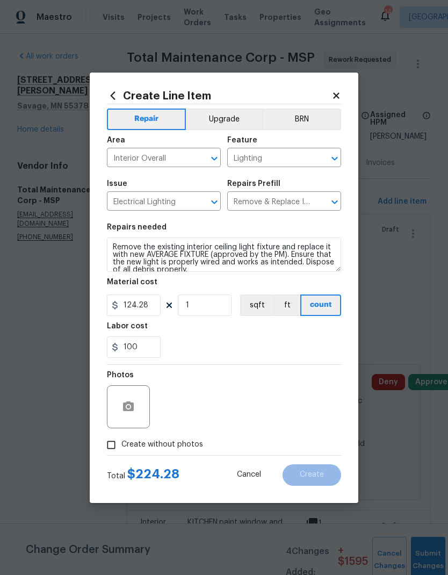
click at [113, 381] on input "Create without photos" at bounding box center [111, 444] width 20 height 20
checkbox input "true"
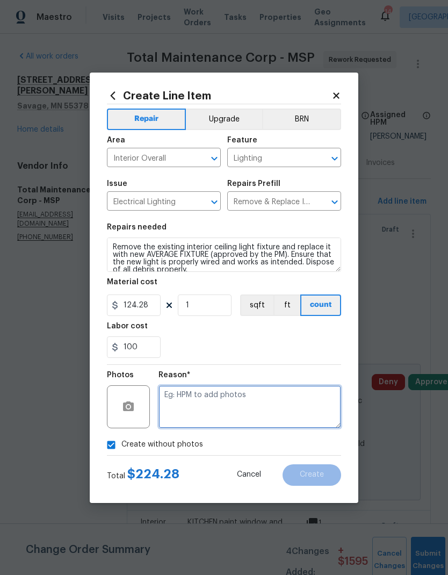
click at [187, 381] on textarea at bounding box center [249, 406] width 183 height 43
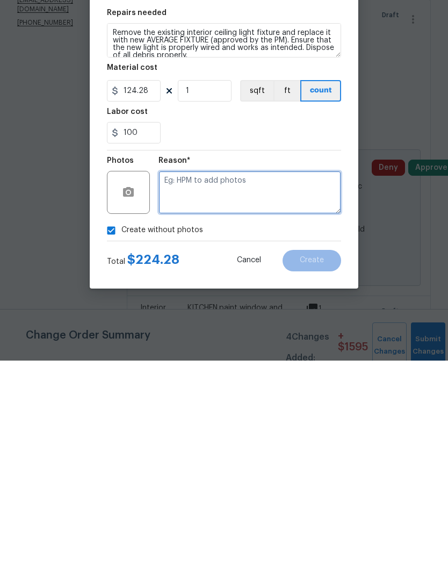
type textarea "."
click at [123, 381] on icon "button" at bounding box center [128, 406] width 11 height 10
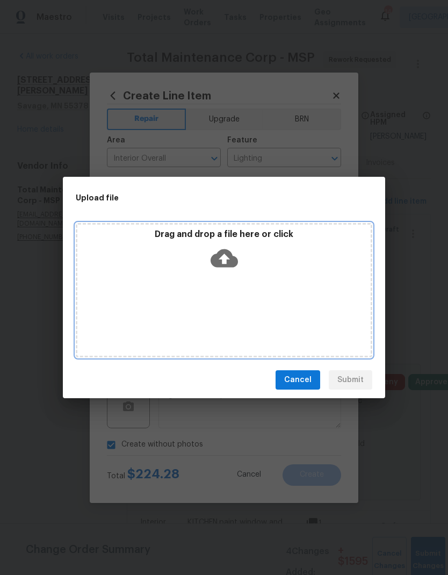
click at [164, 295] on div "Drag and drop a file here or click" at bounding box center [224, 290] width 296 height 134
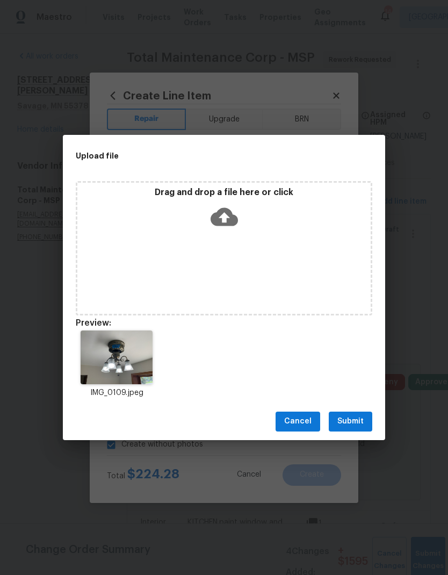
scroll to position [43, 0]
click at [349, 425] on span "Submit" at bounding box center [350, 421] width 26 height 13
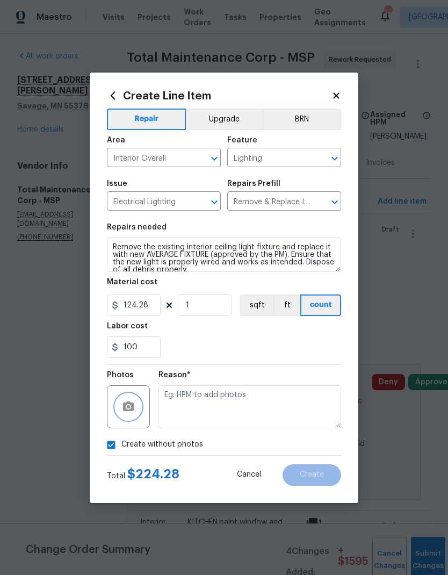
checkbox input "false"
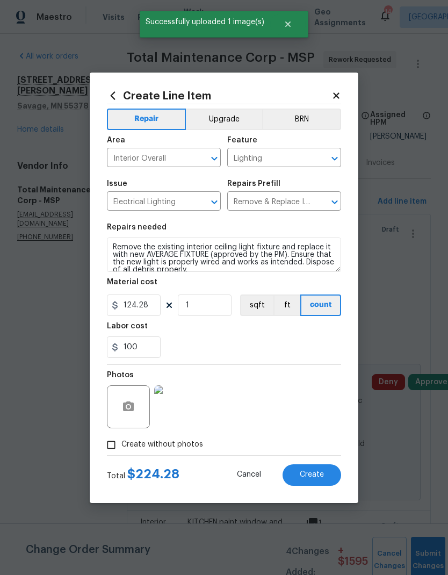
click at [219, 114] on button "Upgrade" at bounding box center [224, 118] width 77 height 21
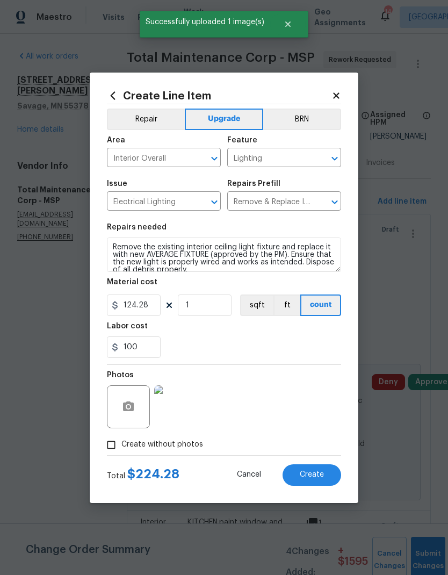
click at [306, 474] on span "Create" at bounding box center [312, 474] width 24 height 8
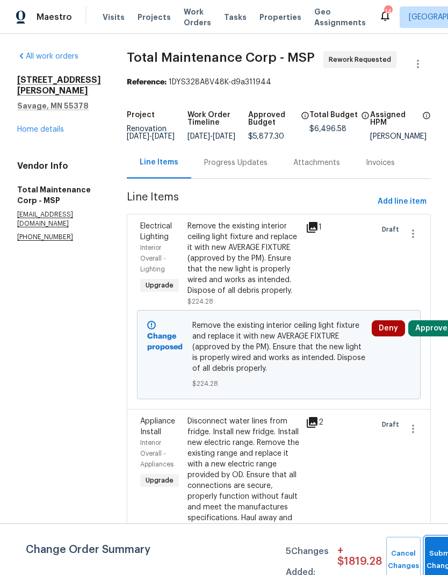
click at [425, 555] on button "Submit Changes" at bounding box center [442, 559] width 34 height 46
